Goal: Find specific page/section: Find specific page/section

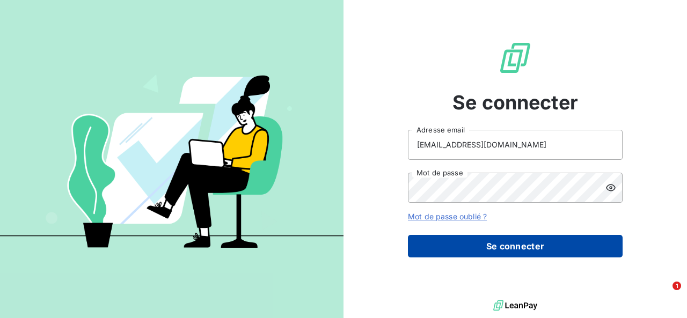
click at [524, 243] on button "Se connecter" at bounding box center [515, 246] width 215 height 23
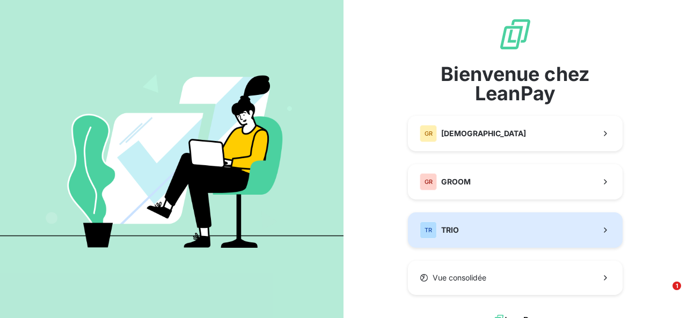
click at [493, 233] on button "TR TRIO" at bounding box center [515, 230] width 215 height 35
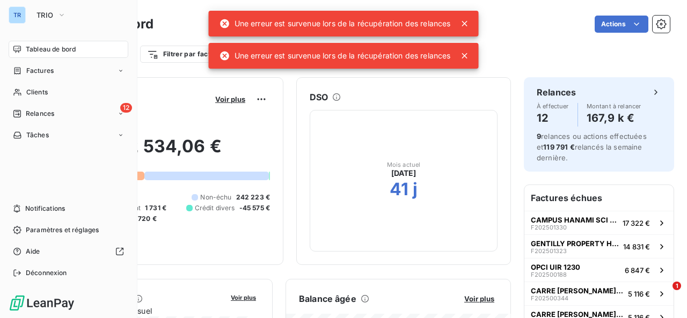
click at [469, 24] on icon at bounding box center [465, 23] width 11 height 11
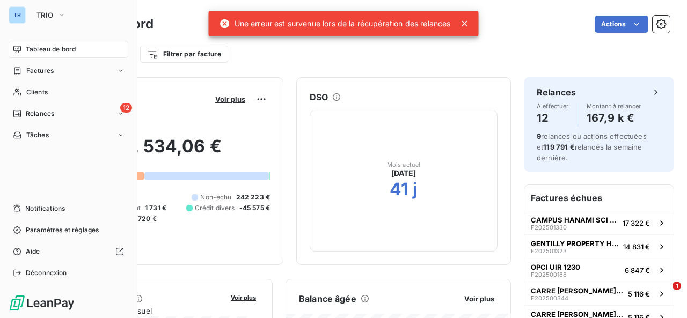
click at [465, 26] on icon at bounding box center [465, 23] width 11 height 11
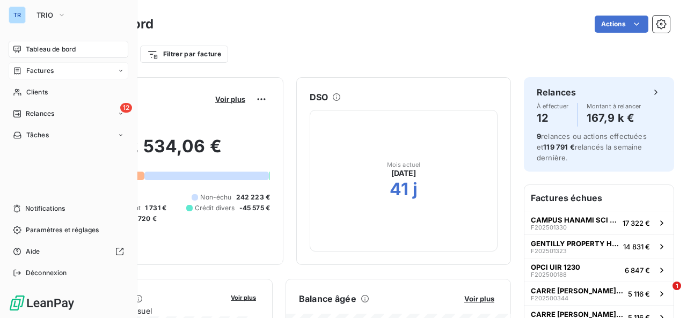
click at [62, 68] on div "Factures" at bounding box center [69, 70] width 120 height 17
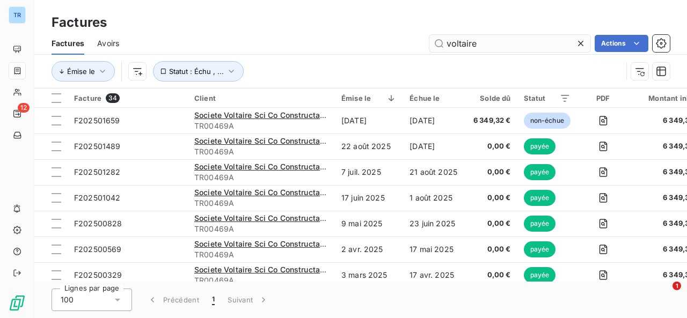
click at [508, 45] on input "voltaire" at bounding box center [509, 43] width 161 height 17
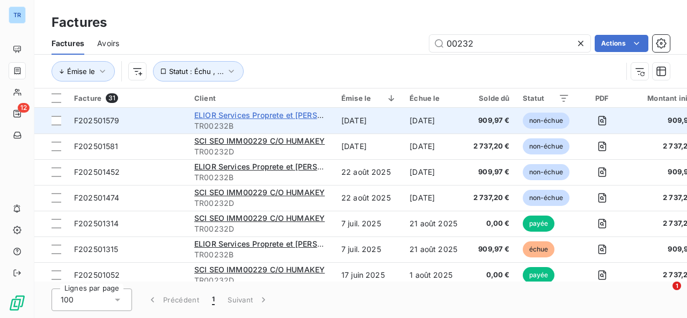
type input "00232"
click at [291, 114] on span "ELIOR Services Proprete et [PERSON_NAME]" at bounding box center [276, 115] width 164 height 9
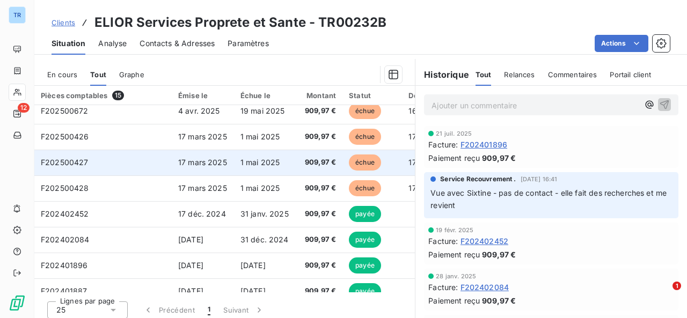
scroll to position [203, 0]
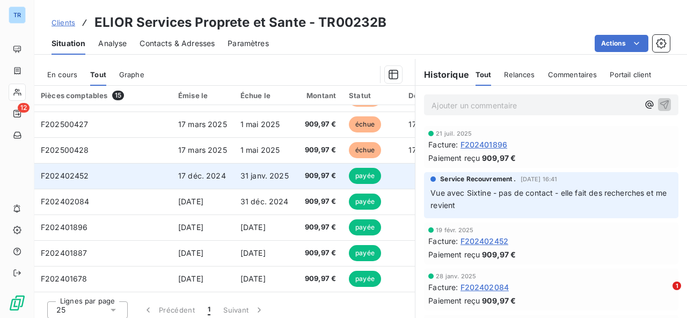
click at [223, 173] on span "17 déc. 2024" at bounding box center [202, 175] width 48 height 9
